Goal: Task Accomplishment & Management: Complete application form

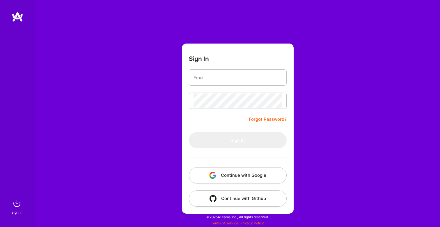
click at [209, 173] on img "button" at bounding box center [212, 175] width 7 height 7
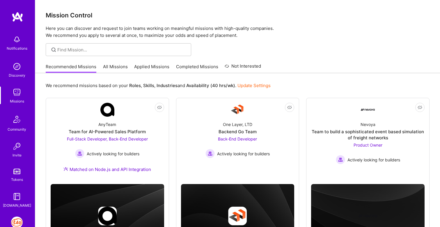
click at [13, 68] on img at bounding box center [17, 67] width 12 height 12
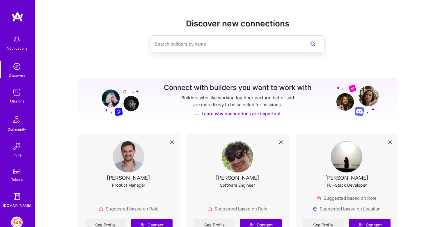
click at [19, 221] on img at bounding box center [17, 223] width 12 height 12
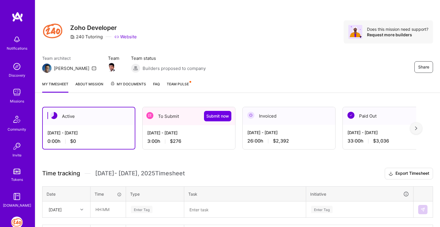
click at [186, 126] on div "[DATE] - [DATE] 3:00 h $276" at bounding box center [189, 137] width 93 height 24
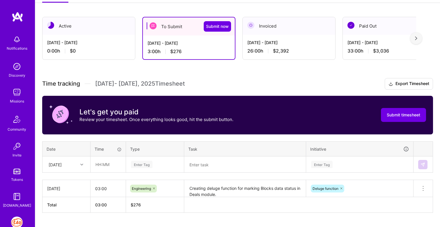
scroll to position [104, 0]
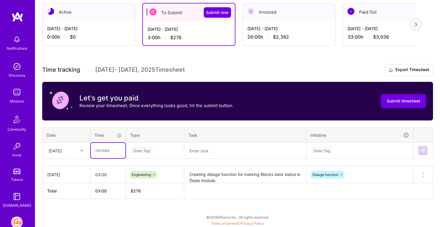
click at [112, 150] on input "text" at bounding box center [108, 150] width 35 height 15
click at [79, 150] on div at bounding box center [82, 151] width 9 height 8
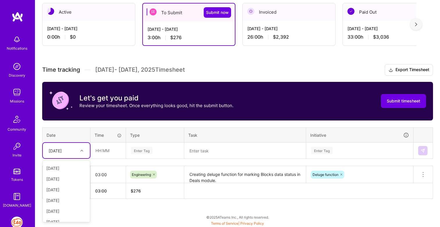
scroll to position [31, 0]
click at [72, 149] on div "[DATE]" at bounding box center [62, 151] width 32 height 10
click at [68, 209] on div "[DATE]" at bounding box center [66, 208] width 47 height 11
click at [102, 146] on input "text" at bounding box center [108, 150] width 35 height 15
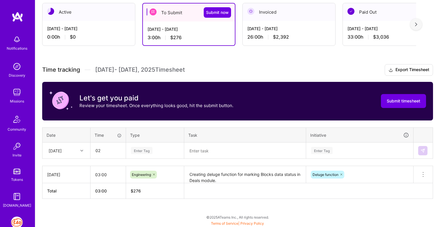
type input "02:00"
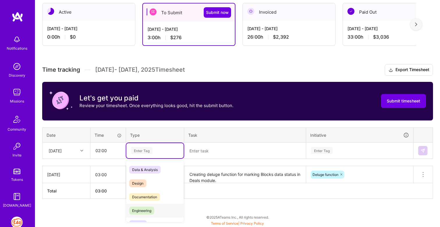
click at [137, 214] on span "Engineering" at bounding box center [141, 211] width 25 height 8
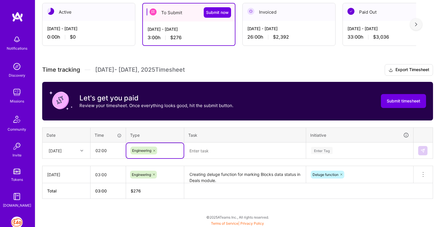
click at [216, 157] on textarea at bounding box center [245, 150] width 120 height 15
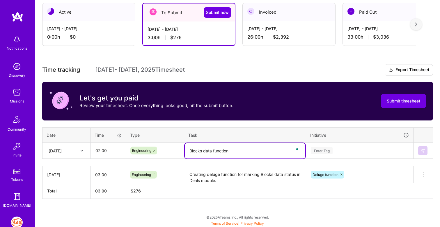
type textarea "Blocks data function"
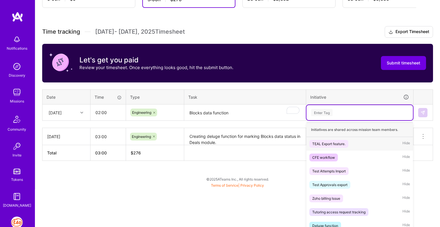
click at [320, 120] on div "option TEAL Export feature. focused, 1 of 7. 7 results available. Use Up and Do…" at bounding box center [359, 112] width 106 height 15
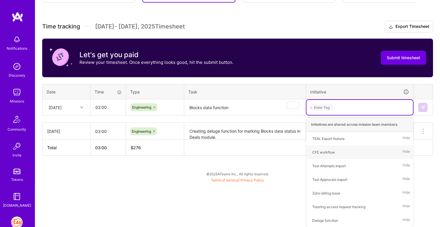
scroll to position [104, 0]
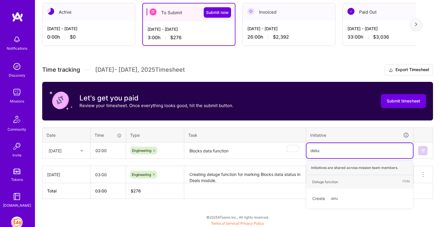
type input "deluge"
click at [330, 183] on div "Deluge function" at bounding box center [325, 182] width 26 height 6
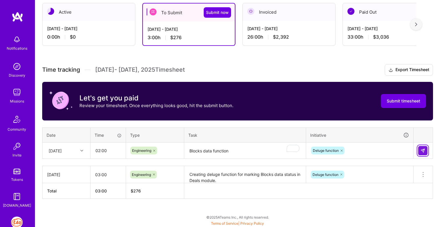
click at [422, 153] on button at bounding box center [422, 150] width 9 height 9
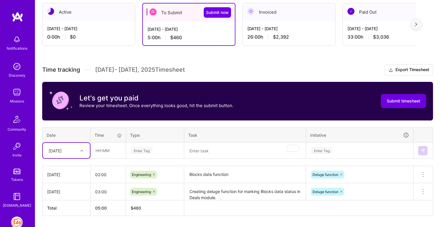
click at [58, 153] on div "option [DATE], selected. Select is focused ,type to refine list, press Down to …" at bounding box center [66, 150] width 47 height 15
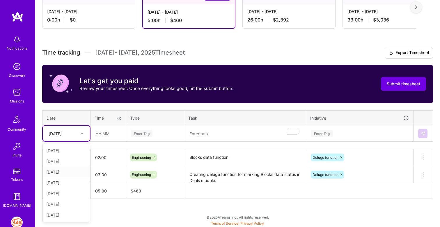
scroll to position [33, 0]
click at [59, 214] on div "[DATE]" at bounding box center [66, 214] width 47 height 11
click at [110, 133] on input "text" at bounding box center [108, 133] width 35 height 15
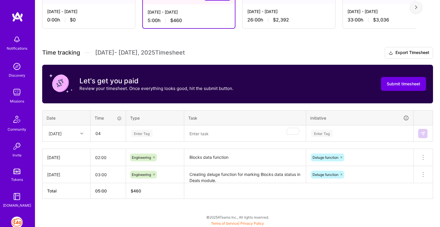
type input "04:00"
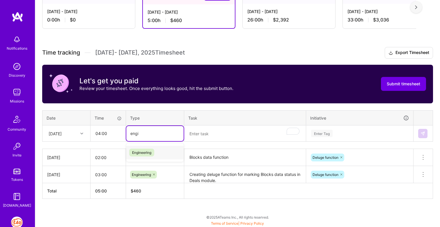
type input "engin"
click at [142, 156] on span "Engineering" at bounding box center [141, 153] width 25 height 8
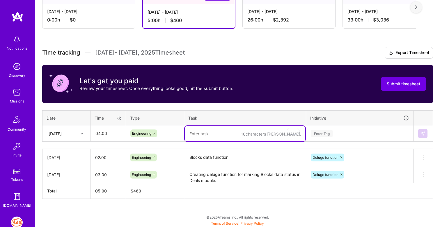
click at [210, 133] on textarea "To enrich screen reader interactions, please activate Accessibility in Grammarl…" at bounding box center [245, 133] width 120 height 15
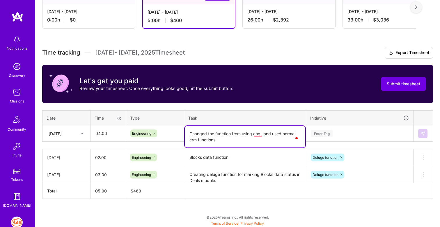
type textarea "Changed the function from using coql, and used normal crm functions."
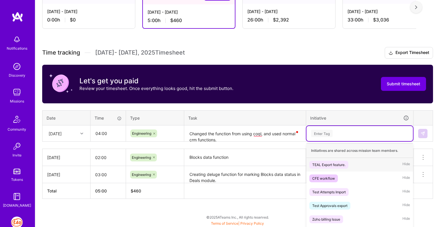
click at [327, 132] on div "option Deluge function, selected. option TEAL Export feature. focused, 1 of 7. …" at bounding box center [359, 133] width 106 height 15
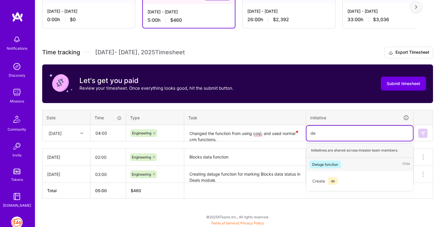
scroll to position [121, 0]
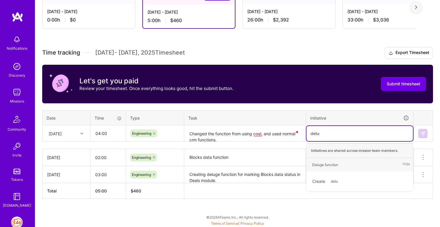
type input "deluge"
click at [340, 164] on span "Deluge function" at bounding box center [325, 165] width 32 height 8
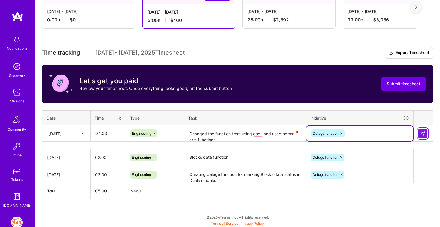
click at [422, 131] on img at bounding box center [422, 133] width 5 height 5
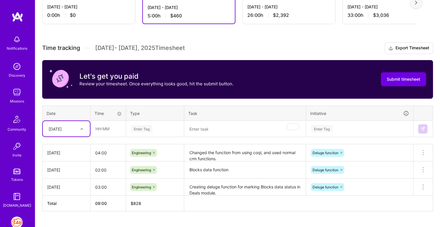
click at [60, 134] on div "[DATE]" at bounding box center [66, 128] width 47 height 15
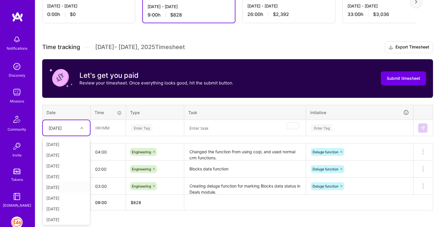
scroll to position [77, 0]
click at [62, 177] on div "[DATE]" at bounding box center [66, 175] width 47 height 11
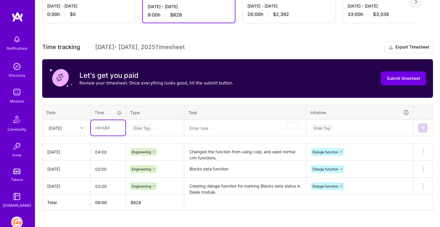
click at [102, 133] on input "text" at bounding box center [108, 127] width 35 height 15
type input "03:00"
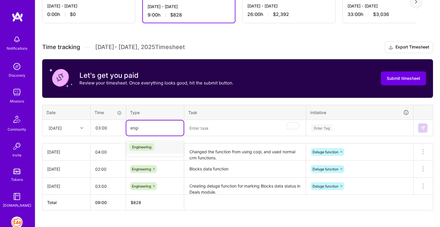
type input "engin"
click at [148, 148] on span "Engineering" at bounding box center [141, 147] width 25 height 8
click at [218, 129] on textarea "To enrich screen reader interactions, please activate Accessibility in Grammarl…" at bounding box center [245, 128] width 120 height 15
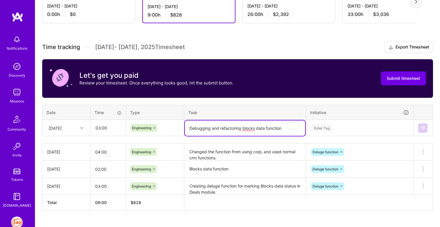
type textarea "Debugging and refactoring blocks data function"
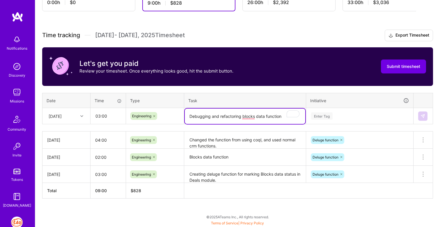
click at [321, 124] on div "Enter Tag" at bounding box center [359, 116] width 106 height 15
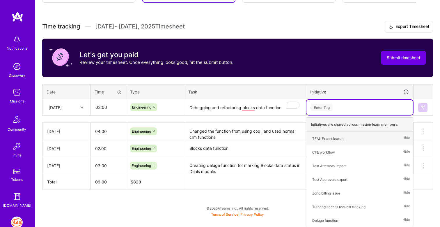
scroll to position [138, 0]
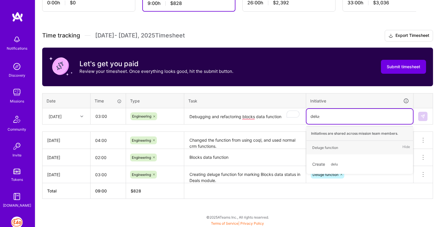
type input "deluge"
click at [328, 148] on div "Deluge function" at bounding box center [325, 148] width 26 height 6
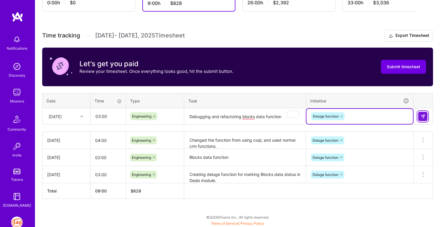
click at [424, 113] on button at bounding box center [422, 116] width 9 height 9
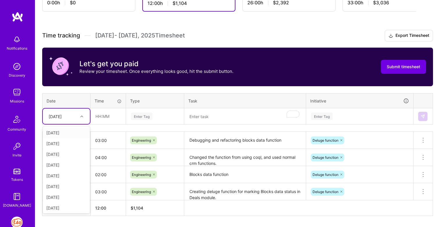
click at [62, 115] on div "[DATE]" at bounding box center [55, 116] width 13 height 6
click at [68, 133] on div "[DATE]" at bounding box center [66, 133] width 47 height 11
click at [71, 122] on div "[DATE]" at bounding box center [66, 116] width 47 height 15
click at [64, 196] on div "[DATE]" at bounding box center [66, 196] width 47 height 11
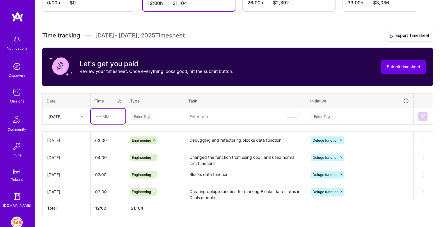
click at [105, 116] on input "text" at bounding box center [108, 116] width 35 height 15
type input "02:00"
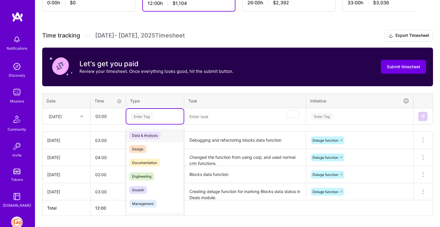
click at [146, 133] on span "Data & Analysis" at bounding box center [144, 136] width 31 height 8
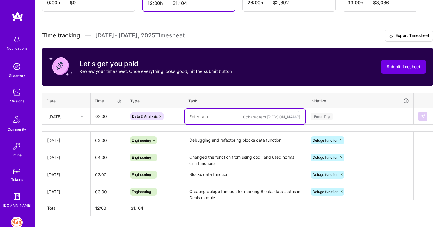
click at [204, 118] on textarea "To enrich screen reader interactions, please activate Accessibility in Grammarl…" at bounding box center [245, 116] width 120 height 15
type textarea "Zoho creator CRM benchmark project"
click at [322, 115] on div "Time tracking [DATE] - [DATE] Timesheet Export Timesheet Let's get you paid Rev…" at bounding box center [237, 123] width 391 height 186
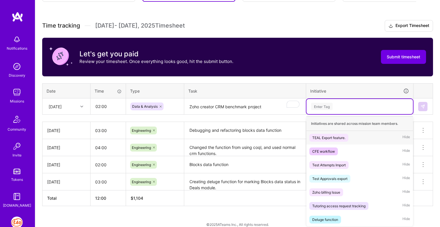
scroll to position [150, 0]
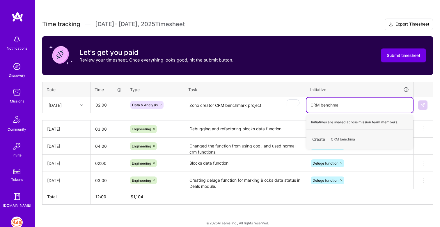
type input "CRM benchmark"
click at [342, 140] on span "CRM benchmark" at bounding box center [344, 140] width 33 height 8
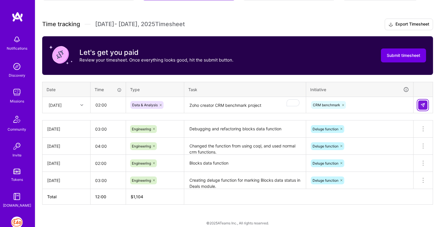
click at [421, 104] on img at bounding box center [422, 105] width 5 height 5
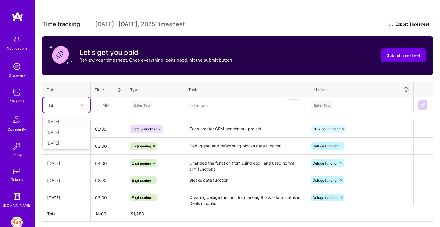
type input "sun"
click at [70, 141] on div "[DATE]" at bounding box center [66, 143] width 47 height 11
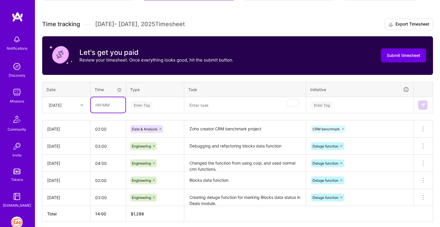
click at [104, 107] on input "text" at bounding box center [108, 104] width 35 height 15
type input "02:00"
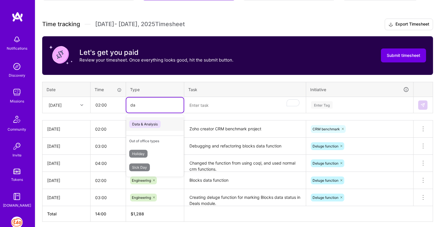
type input "d"
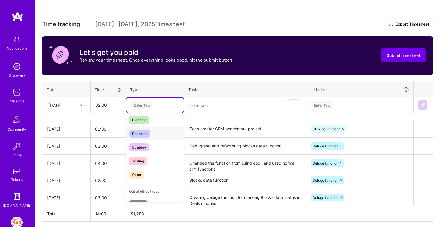
scroll to position [127, 0]
click at [144, 136] on span "Research" at bounding box center [139, 134] width 21 height 8
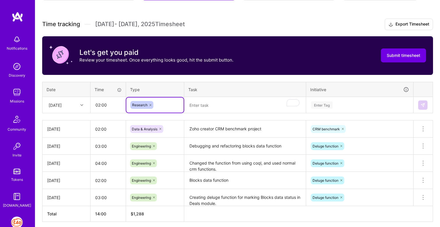
click at [213, 106] on textarea "To enrich screen reader interactions, please activate Accessibility in Grammarl…" at bounding box center [245, 105] width 120 height 15
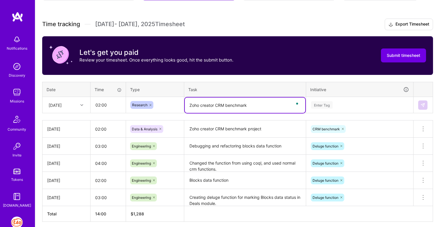
type textarea "Zoho creator CRM benchmark"
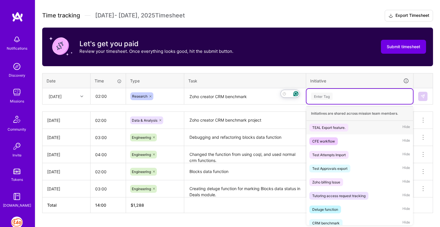
scroll to position [159, 0]
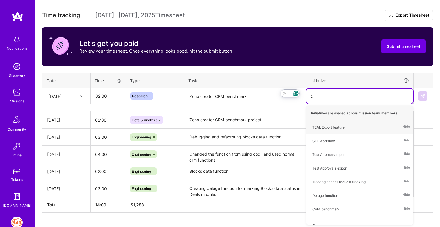
type input "crm"
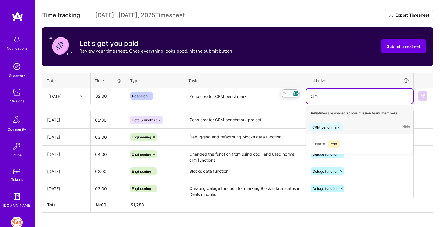
click at [327, 126] on div "CRM benchmark" at bounding box center [325, 128] width 27 height 6
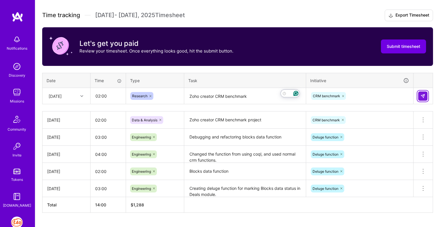
click at [426, 93] on button at bounding box center [422, 96] width 9 height 9
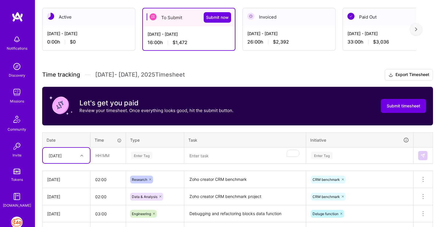
scroll to position [0, 0]
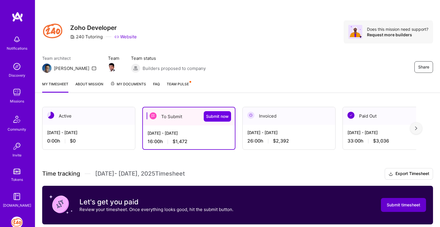
click at [387, 202] on span "Submit timesheet" at bounding box center [403, 205] width 33 height 6
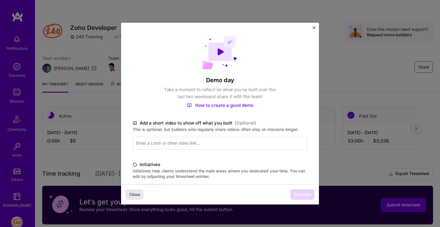
click at [139, 190] on button "Close" at bounding box center [135, 195] width 18 height 10
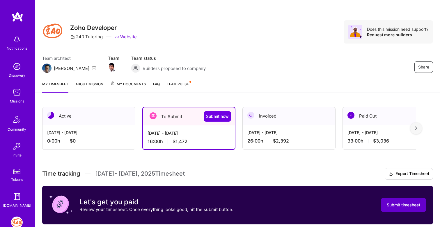
click at [400, 208] on button "Submit timesheet" at bounding box center [403, 205] width 45 height 14
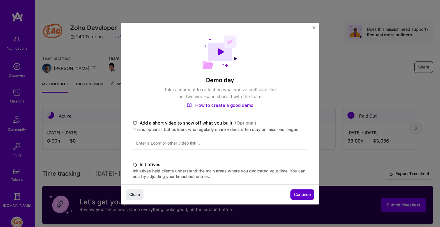
click at [299, 196] on span "Continue" at bounding box center [302, 195] width 17 height 6
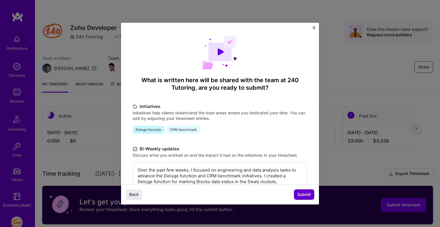
click at [299, 196] on span "Submit" at bounding box center [303, 195] width 13 height 6
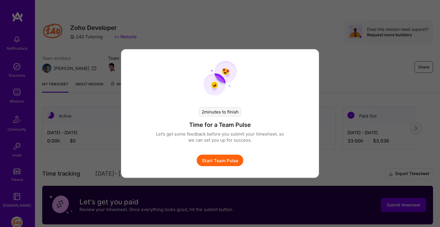
click at [229, 161] on button "Start Team Pulse" at bounding box center [220, 161] width 47 height 12
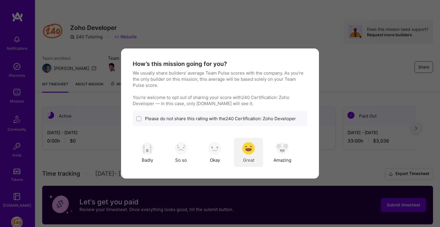
click at [245, 160] on span "Great" at bounding box center [248, 160] width 11 height 6
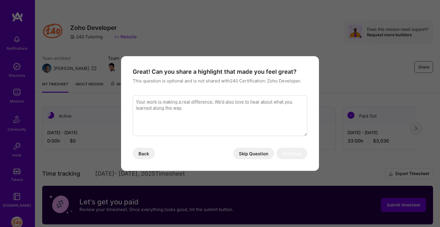
click at [249, 155] on button "Skip Question" at bounding box center [253, 154] width 41 height 12
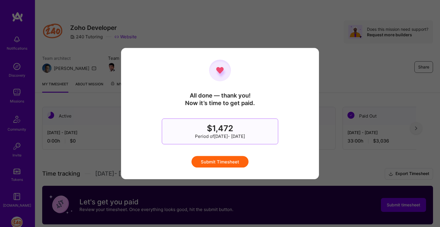
click at [226, 162] on button "Submit Timesheet" at bounding box center [219, 162] width 57 height 12
